Goal: Complete application form: Complete application form

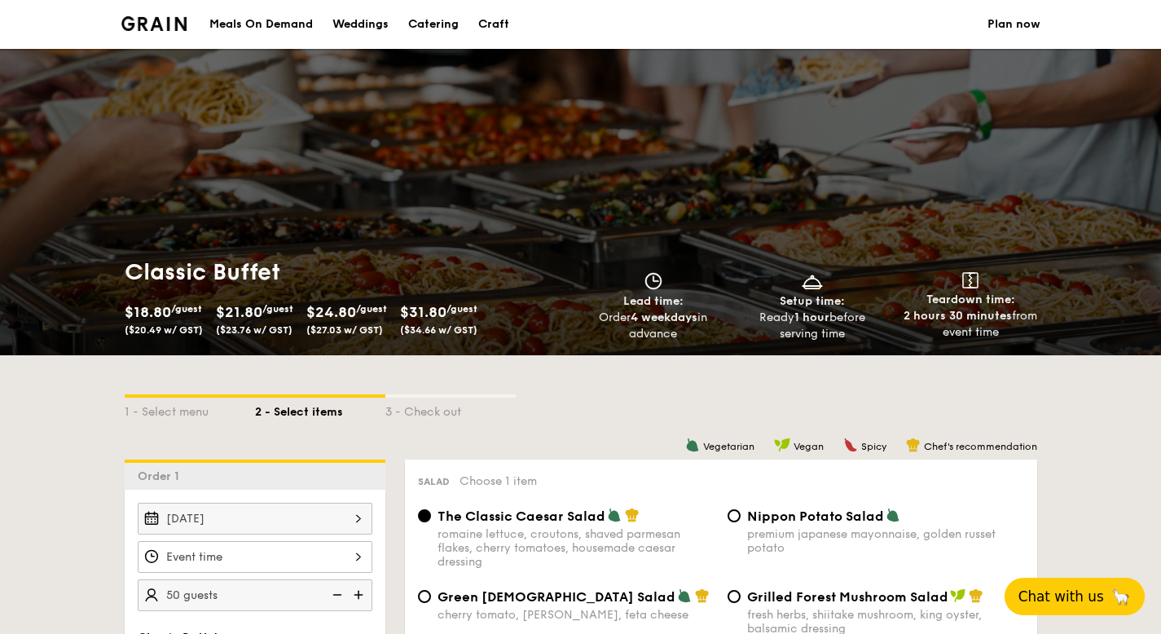
click at [1080, 604] on span "Chat with us" at bounding box center [1061, 596] width 86 height 16
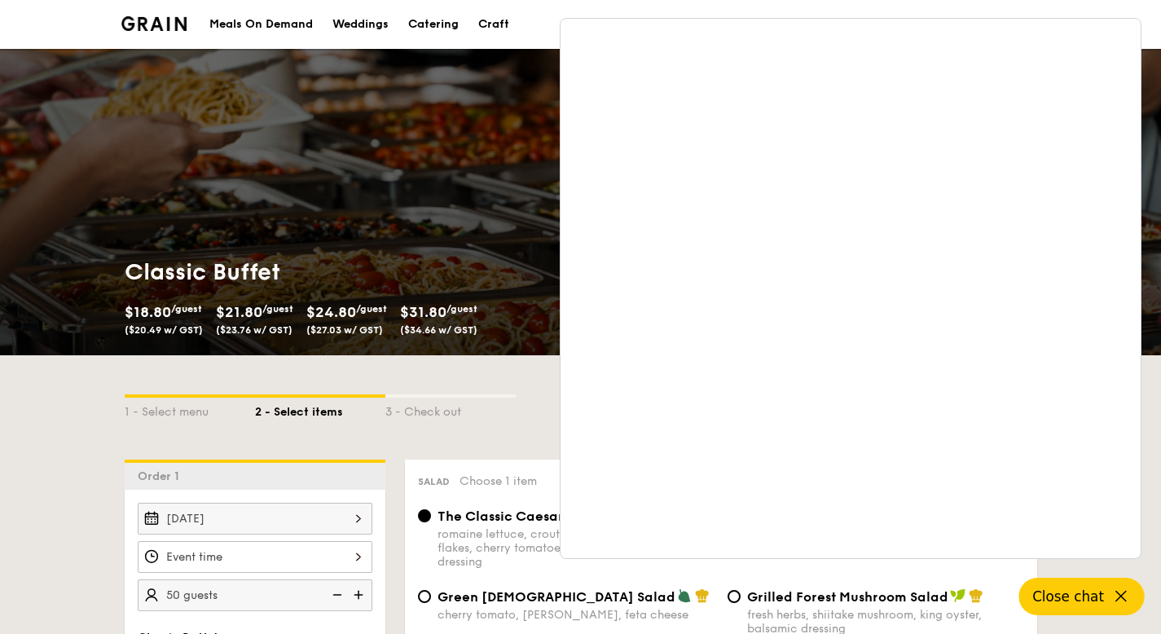
click at [1084, 586] on button "Close chat" at bounding box center [1081, 596] width 125 height 37
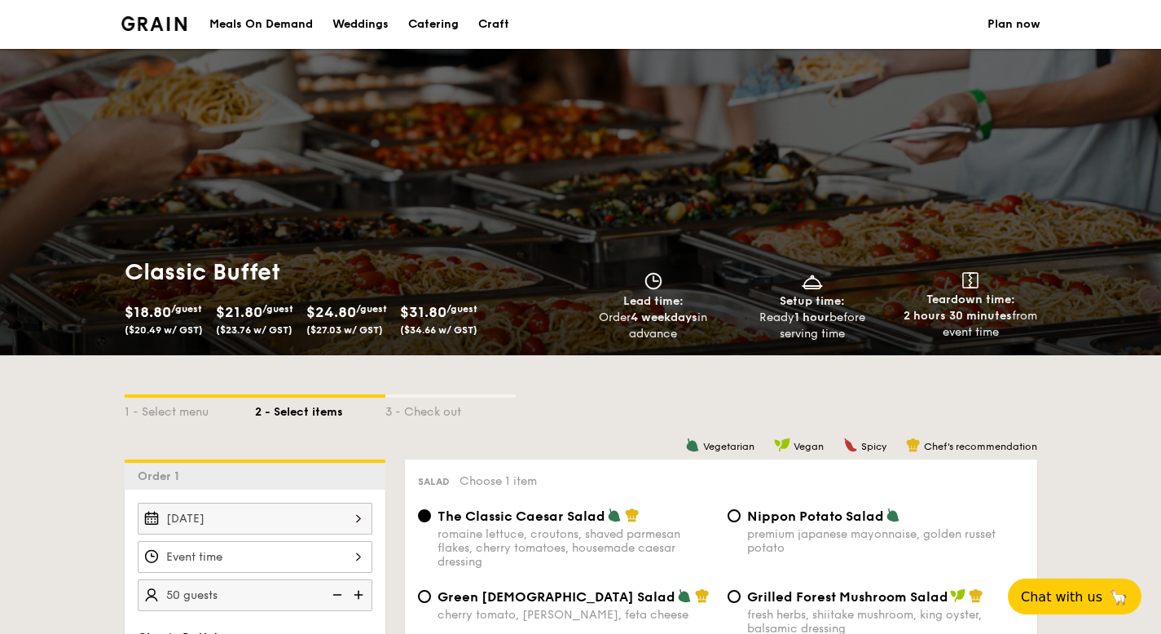
click at [1007, 20] on link "Plan now" at bounding box center [1013, 24] width 53 height 49
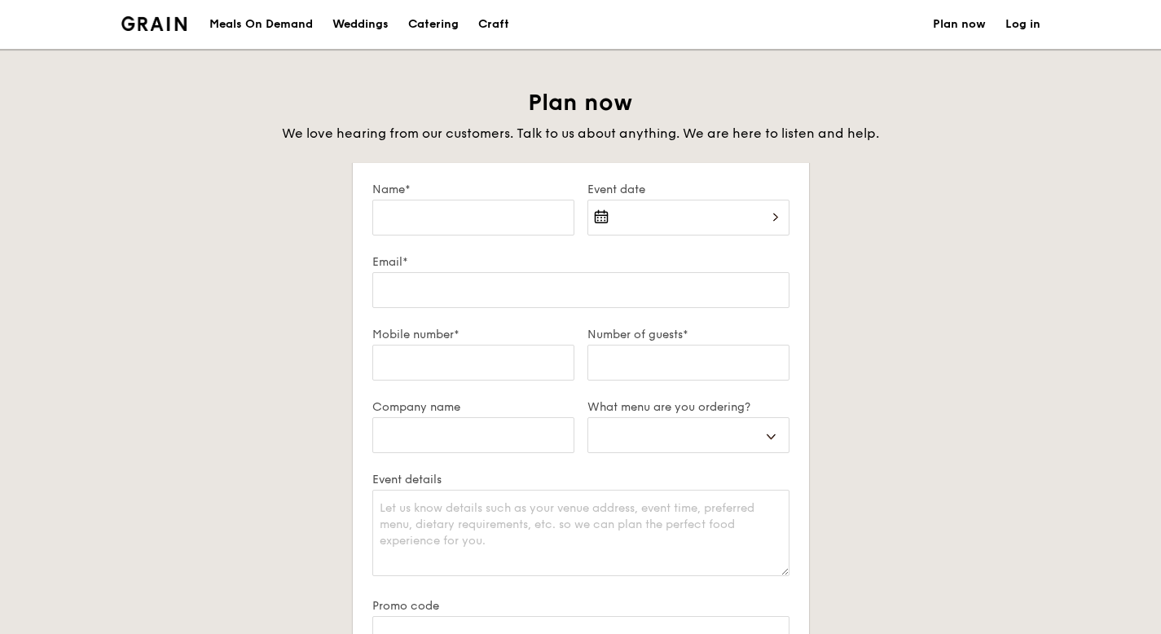
select select
click at [521, 207] on input "Name*" at bounding box center [473, 218] width 202 height 36
type input "[PERSON_NAME]"
type input "[PERSON_NAME][EMAIL_ADDRESS][DOMAIN_NAME]"
type input "97211729"
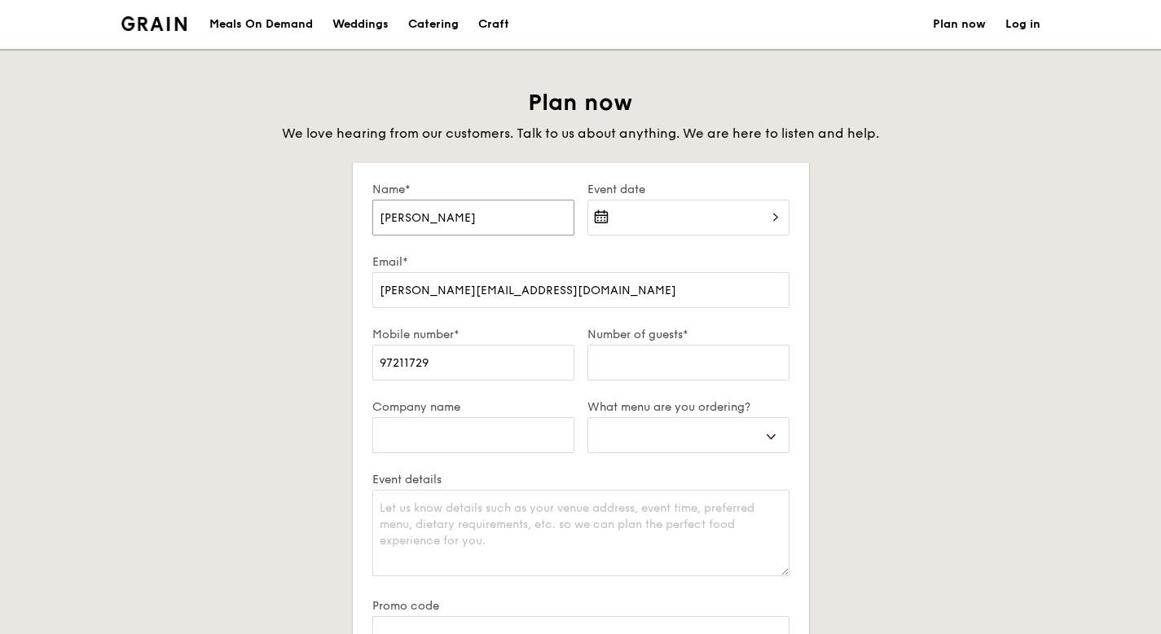
select select
type input "[PERSON_NAME]"
select select
type input "[PERSON_NAME]"
select select
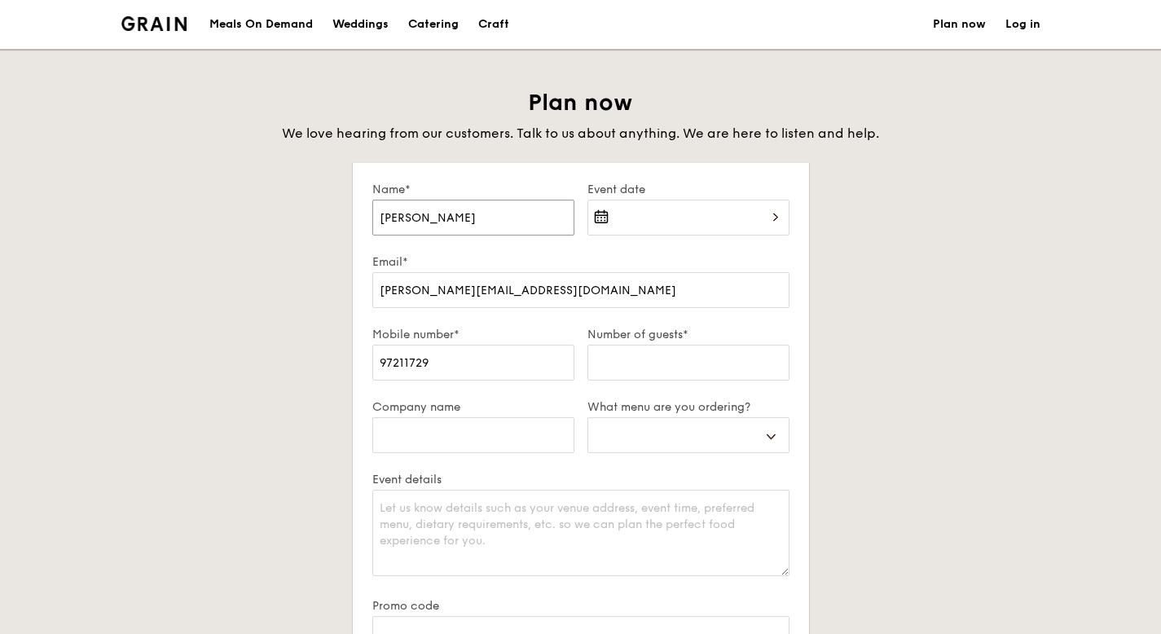
type input "[PERSON_NAME]"
click at [636, 222] on div at bounding box center [688, 227] width 202 height 55
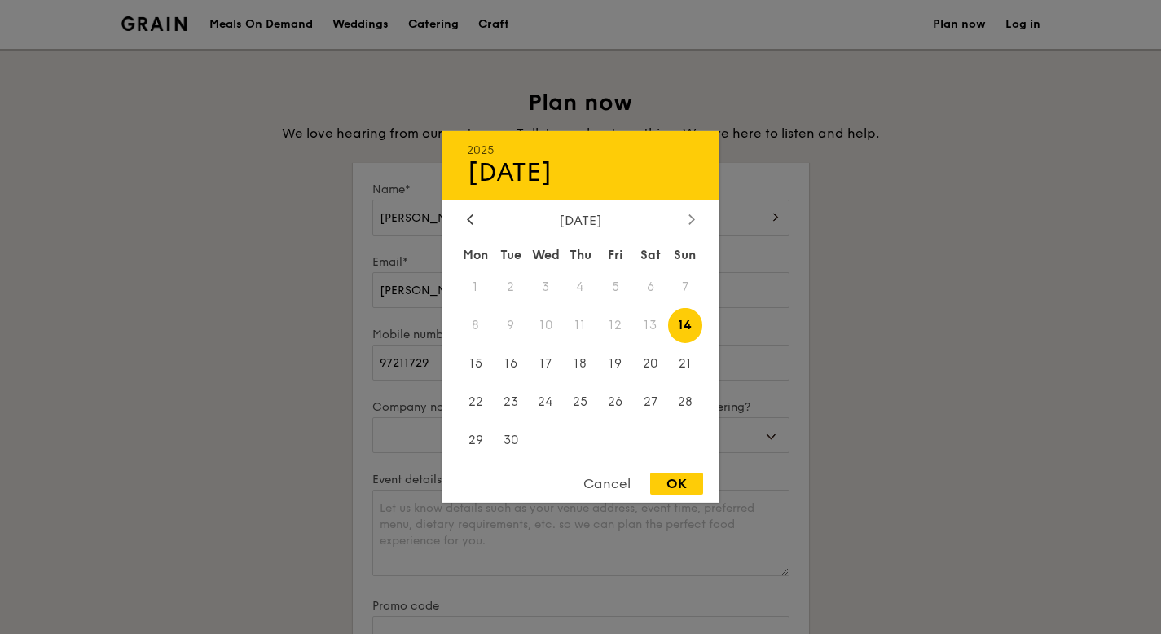
click at [694, 226] on div at bounding box center [691, 220] width 15 height 15
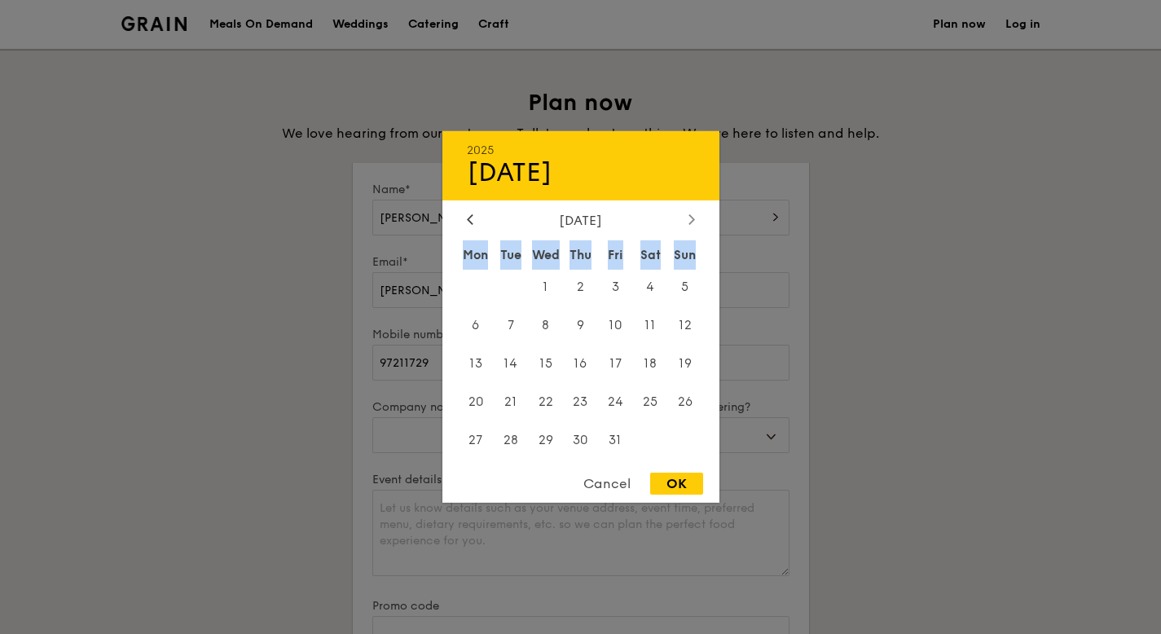
click at [694, 226] on div at bounding box center [691, 220] width 15 height 15
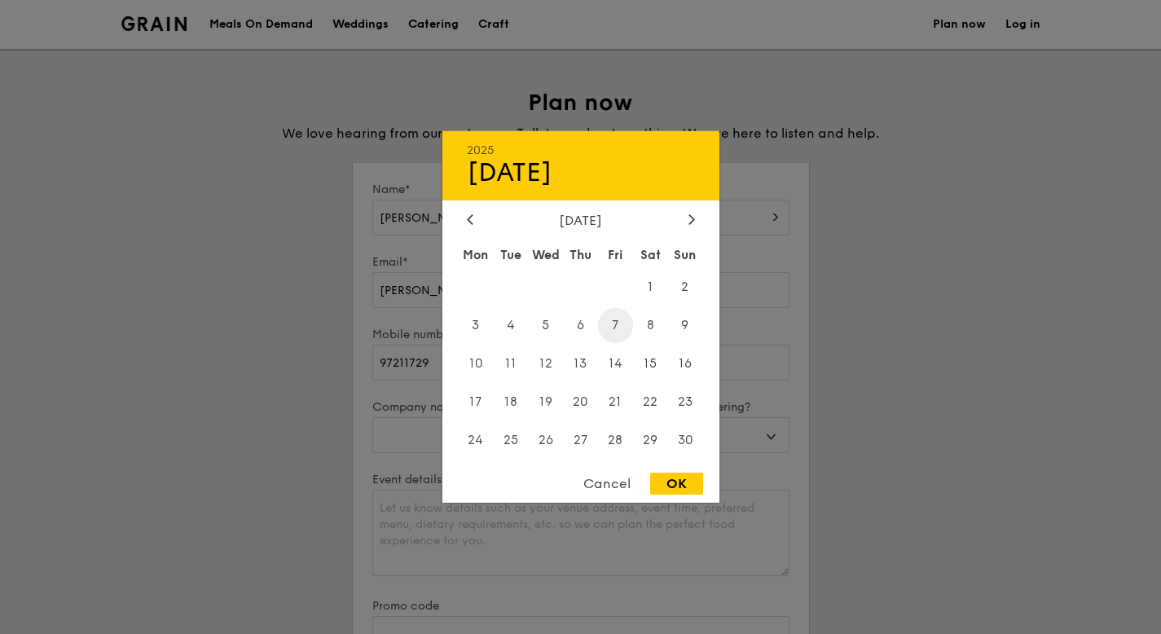
click at [612, 322] on span "7" at bounding box center [615, 325] width 35 height 35
click at [679, 485] on div "OK" at bounding box center [676, 484] width 53 height 22
type input "[DATE]"
select select
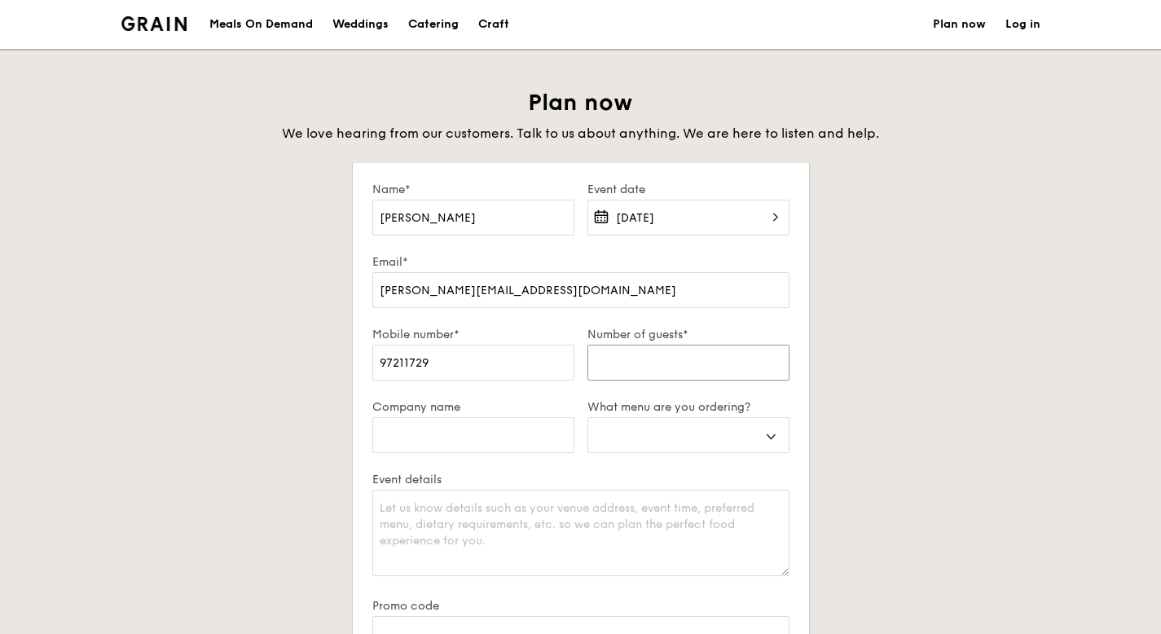
click at [684, 367] on input "Number of guests*" at bounding box center [688, 363] width 202 height 36
type input "5"
select select
type input "50"
select select
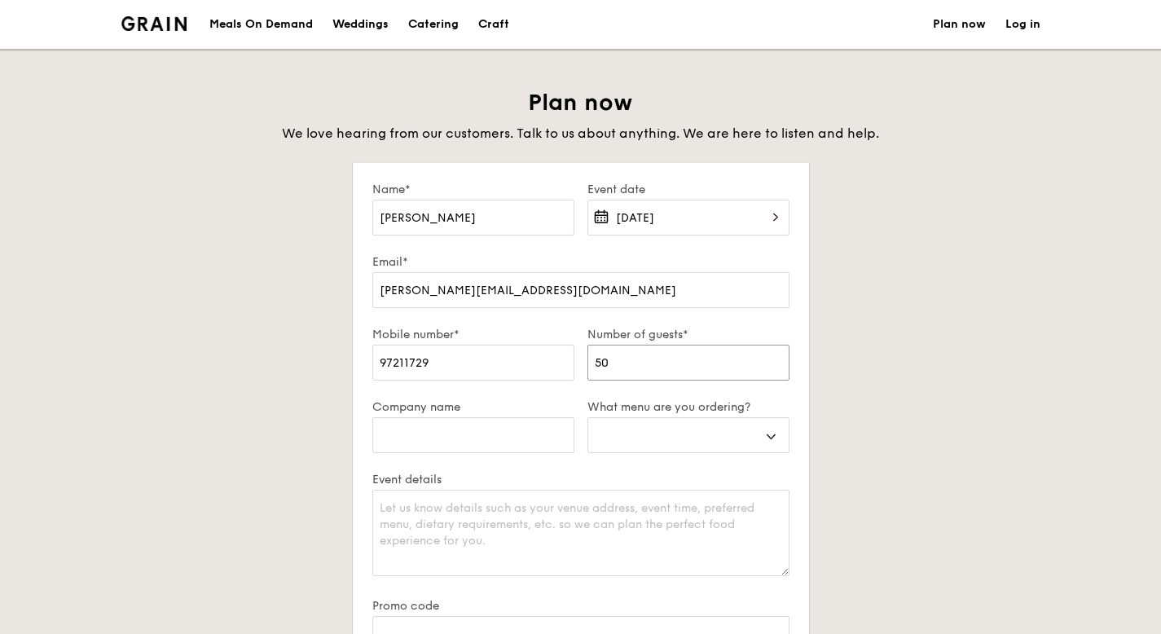
type input "50"
click at [540, 436] on input "Company name" at bounding box center [473, 435] width 202 height 36
type input "A"
select select
type input "An"
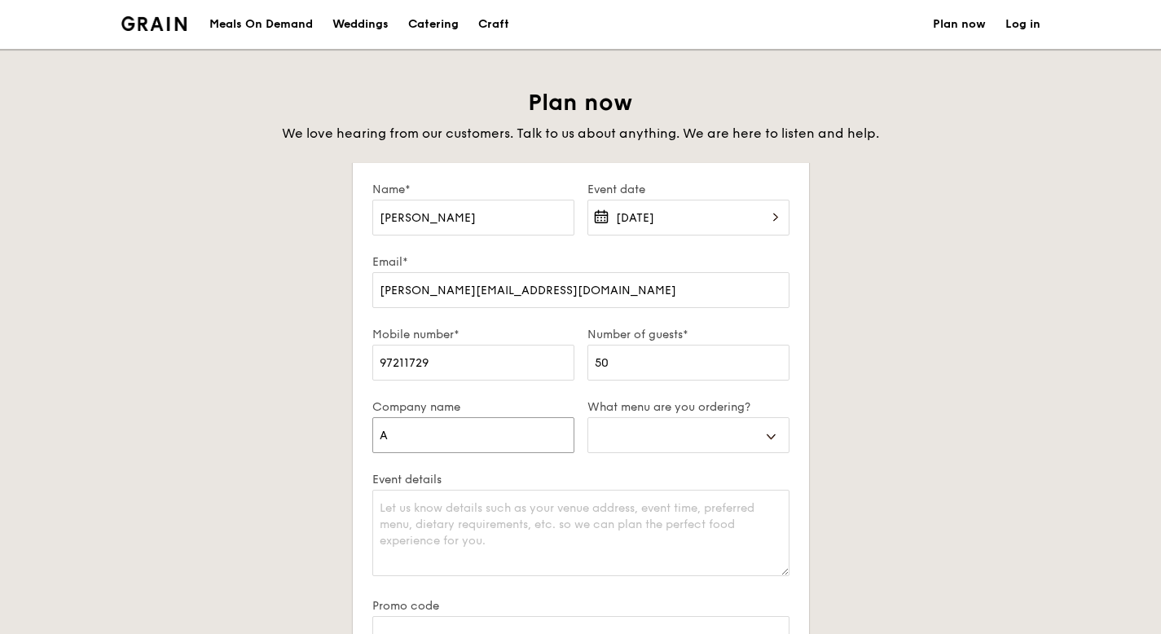
select select
type input "Ang"
select select
type input "Ange"
select select
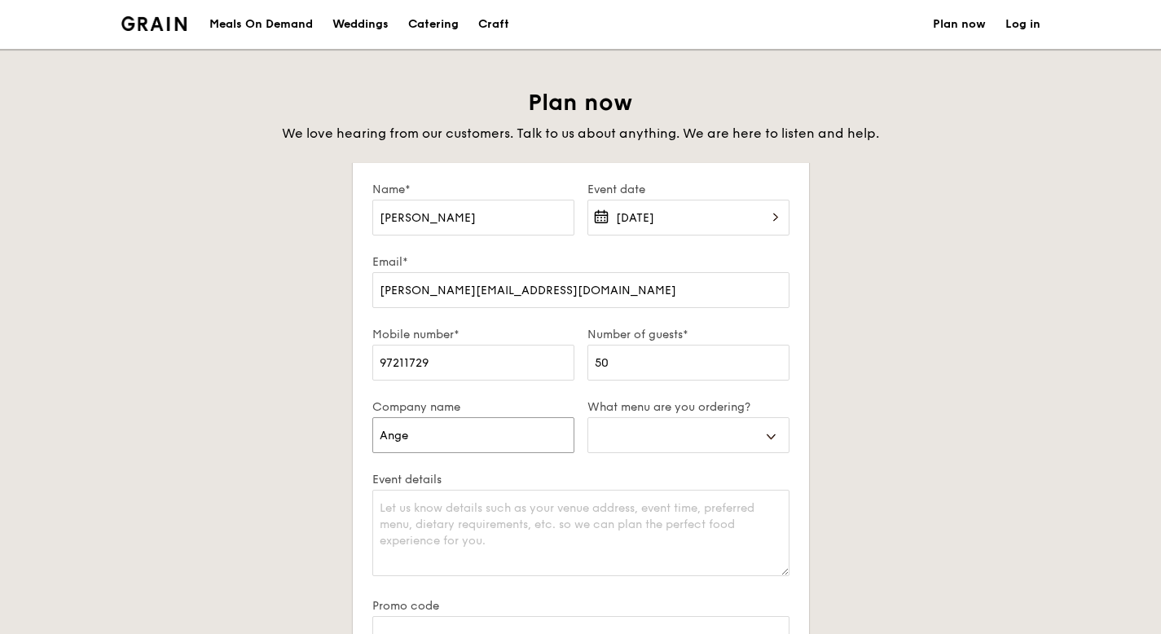
type input "Angel"
select select
type input "AngelC"
select select
type input "AngelCn"
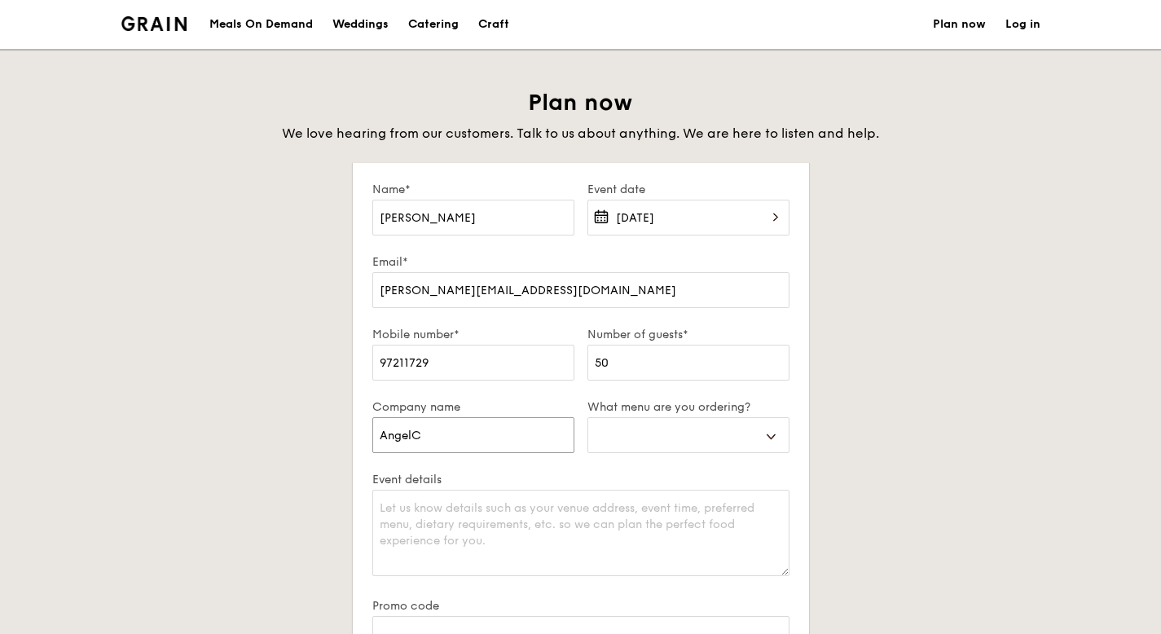
select select
type input "AngelCne"
select select
type input "AngelCnet"
select select
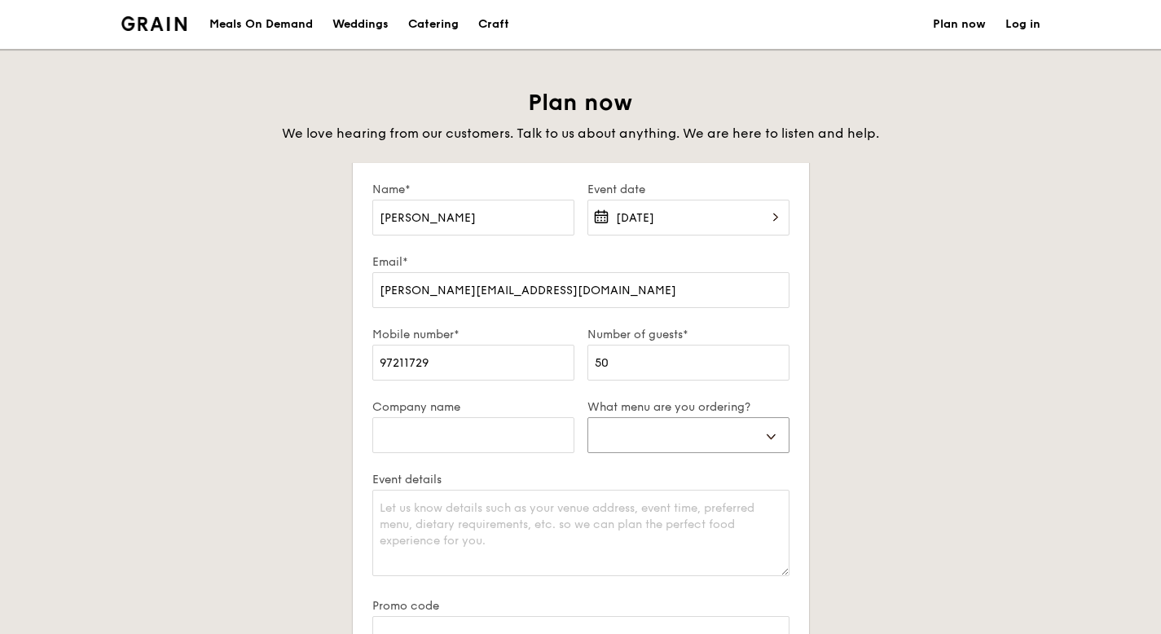
click at [707, 435] on select "Buffet Mini Buffet High Tea Canapés Meal Boxes Wedding" at bounding box center [688, 435] width 202 height 36
select select "buffet"
click at [587, 417] on select "Buffet Mini Buffet High Tea Canapés Meal Boxes Wedding" at bounding box center [688, 435] width 202 height 36
click at [565, 522] on textarea "Event details" at bounding box center [580, 533] width 417 height 86
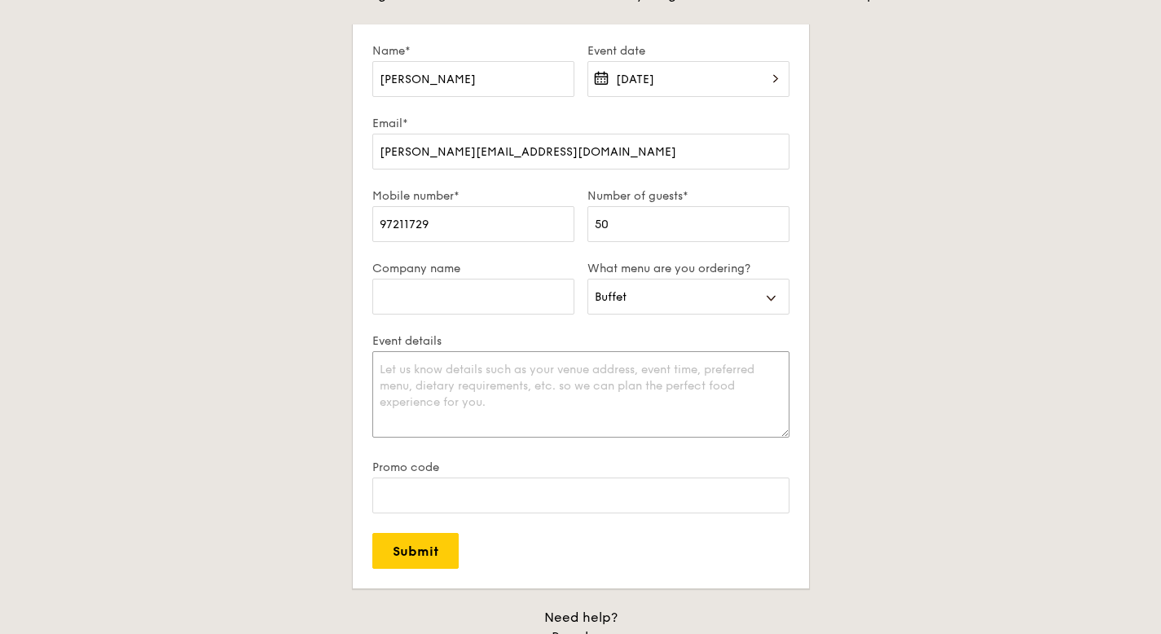
scroll to position [140, 0]
type textarea "Hello"
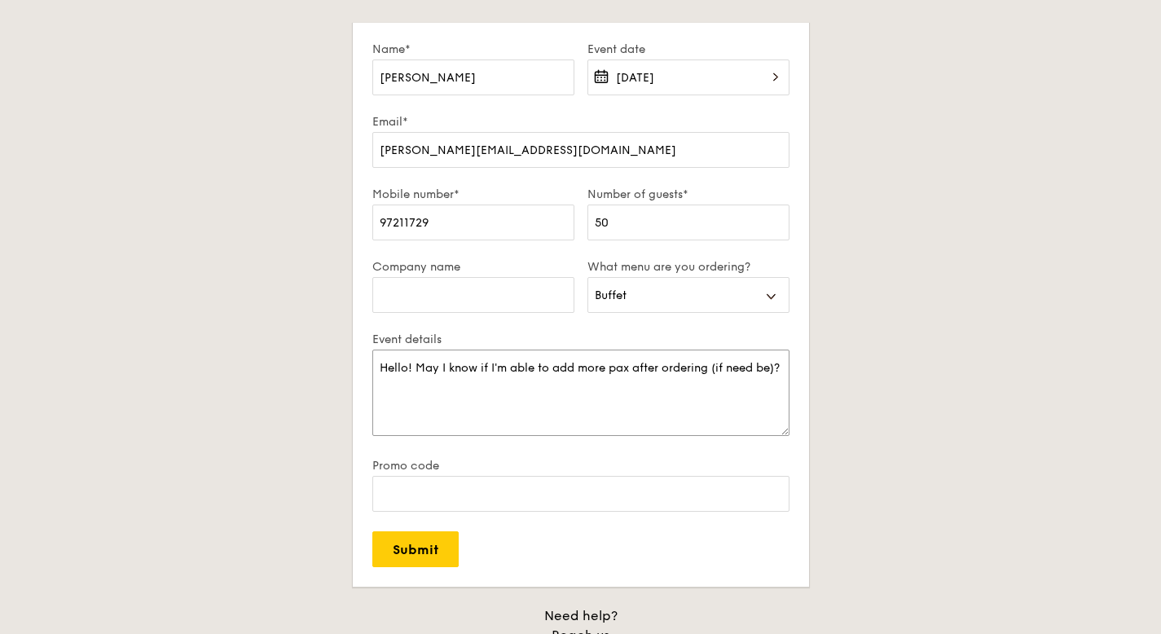
click at [417, 368] on textarea "Hello! May I know if I'm able to add more pax after ordering (if need be)?" at bounding box center [580, 393] width 417 height 86
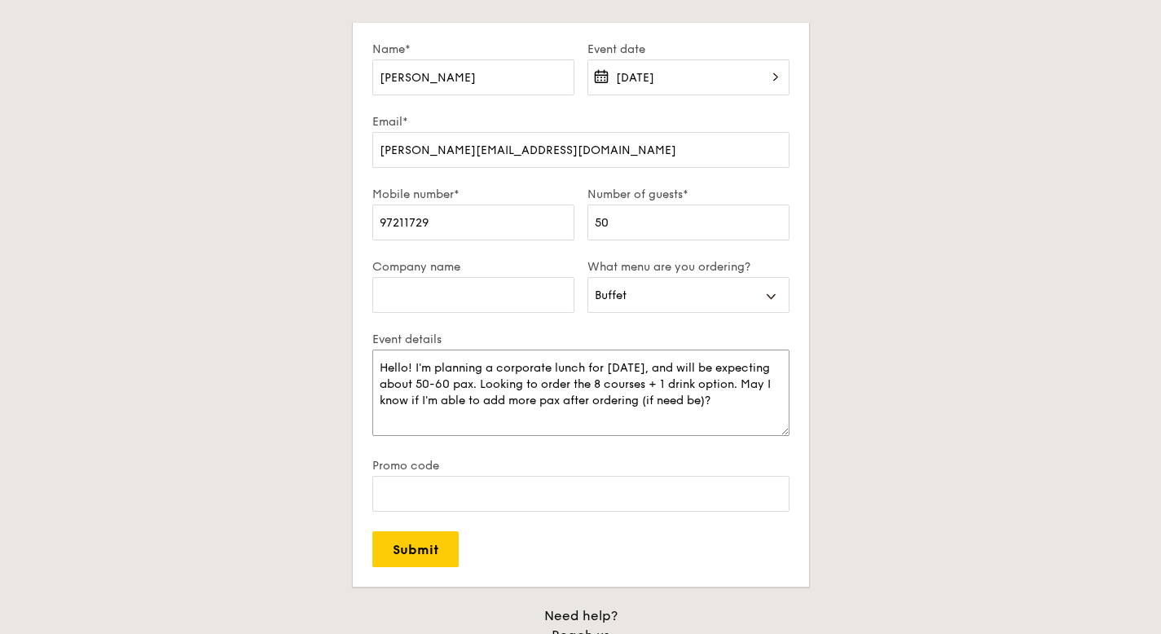
click at [602, 403] on textarea "Hello! I'm planning a corporate lunch for [DATE], and will be expecting about 5…" at bounding box center [580, 393] width 417 height 86
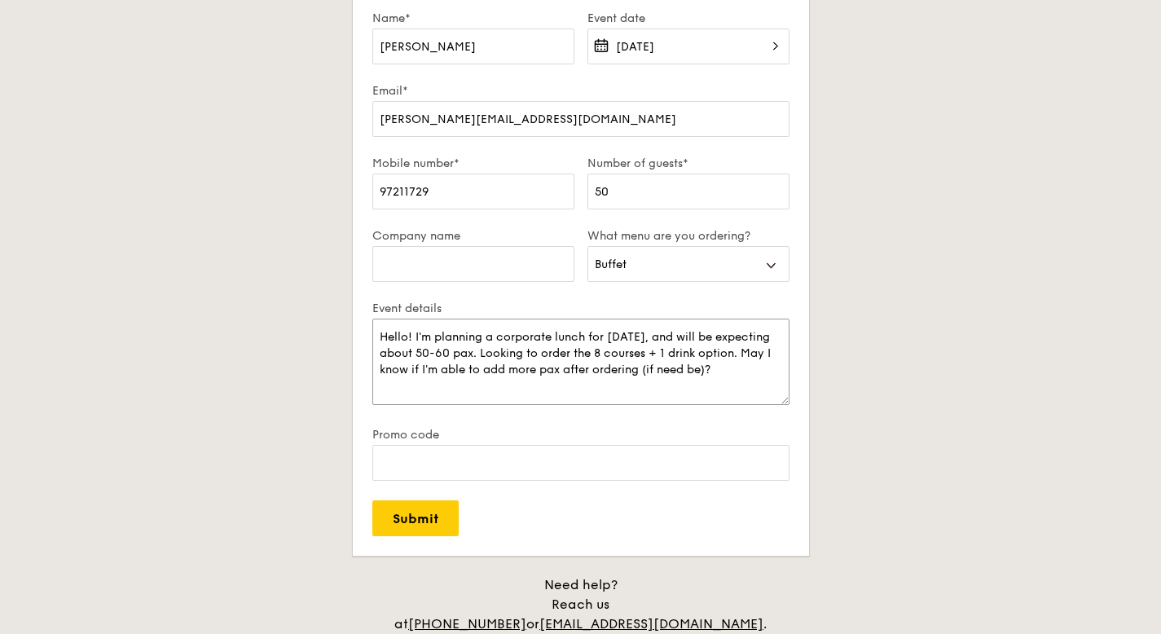
scroll to position [174, 0]
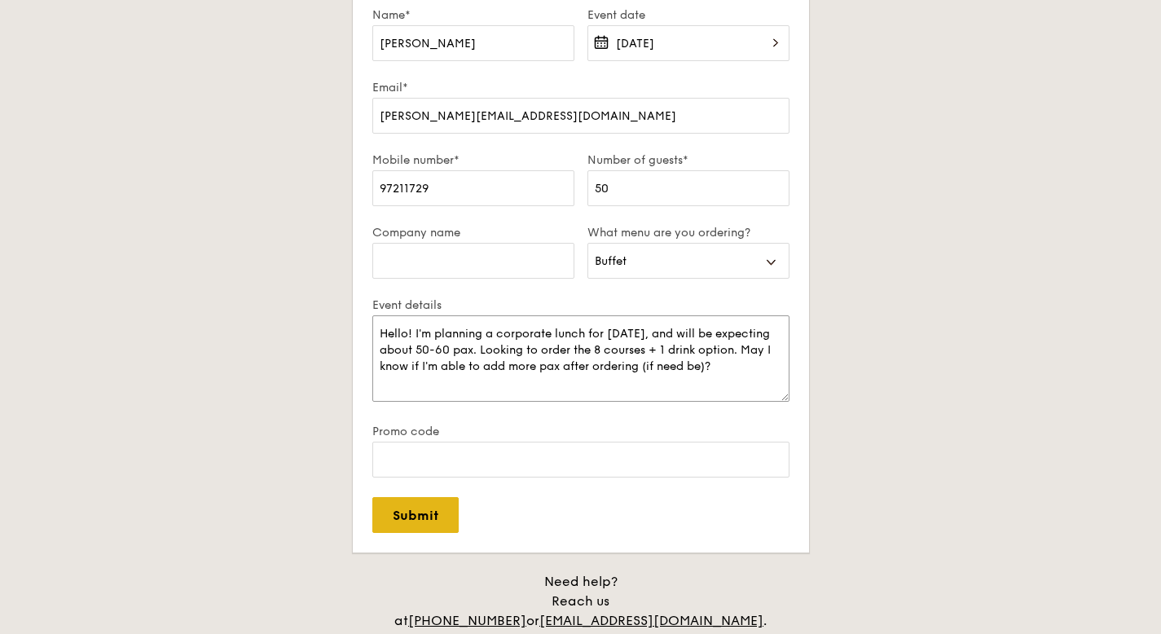
type textarea "Hello! I'm planning a corporate lunch for [DATE], and will be expecting about 5…"
click at [420, 516] on input "Submit" at bounding box center [415, 515] width 86 height 36
select select
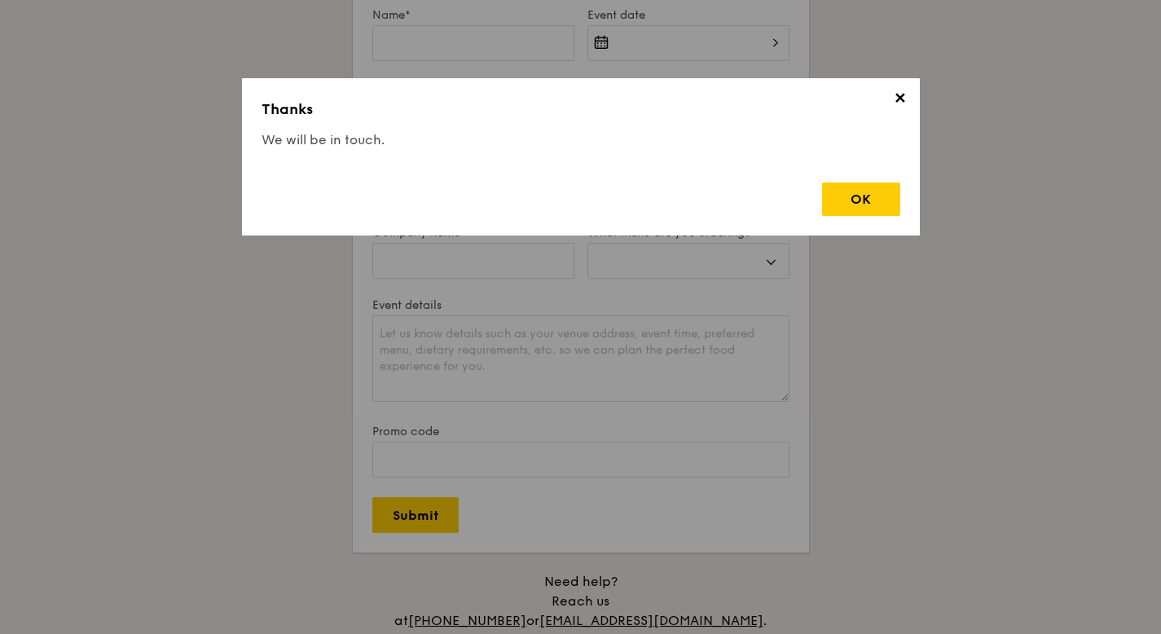
scroll to position [155, 0]
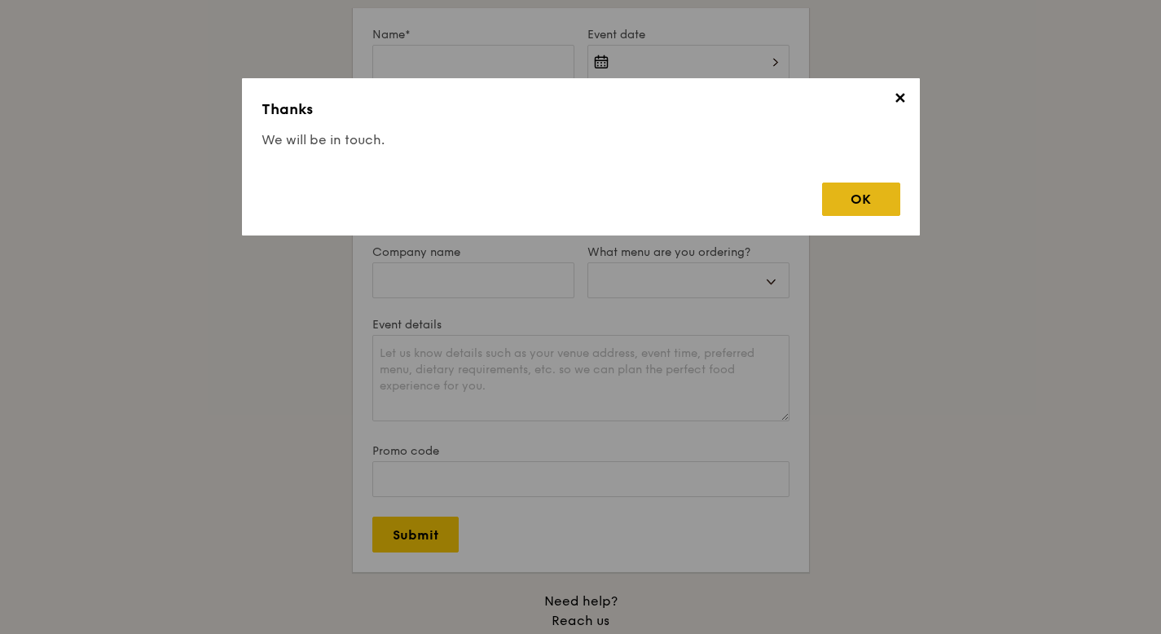
click at [876, 206] on div "OK" at bounding box center [861, 199] width 78 height 33
